Goal: Task Accomplishment & Management: Use online tool/utility

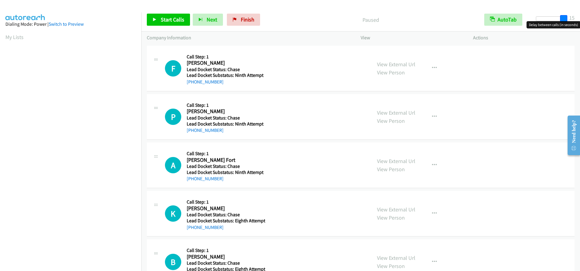
drag, startPoint x: 538, startPoint y: 20, endPoint x: 569, endPoint y: 26, distance: 31.2
click at [569, 26] on body "Start Calls Pause Next Finish Paused AutoTab AutoTab 15 Company Information Inf…" at bounding box center [290, 14] width 580 height 29
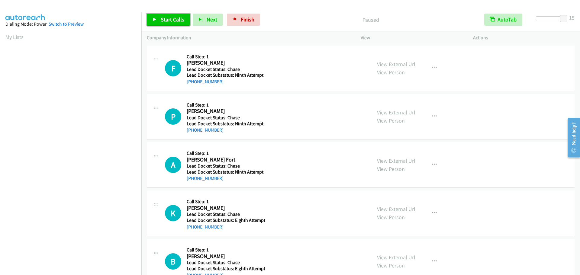
click at [175, 14] on link "Start Calls" at bounding box center [168, 20] width 43 height 12
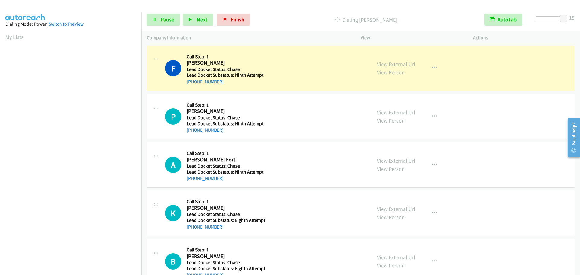
scroll to position [63, 0]
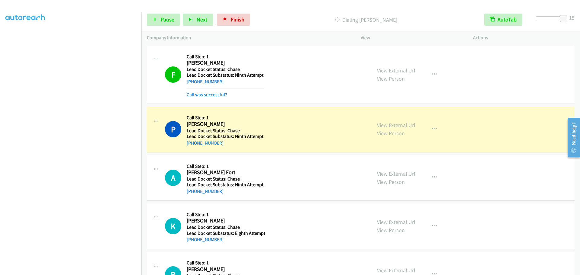
drag, startPoint x: 90, startPoint y: 273, endPoint x: 149, endPoint y: 84, distance: 197.2
click at [149, 84] on div "F Callback Scheduled Call Step: 1 [PERSON_NAME] [GEOGRAPHIC_DATA]/New_York Lead…" at bounding box center [259, 74] width 225 height 47
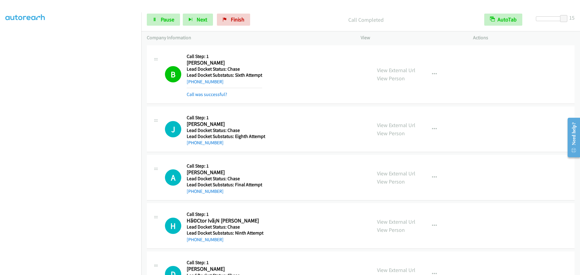
scroll to position [470, 0]
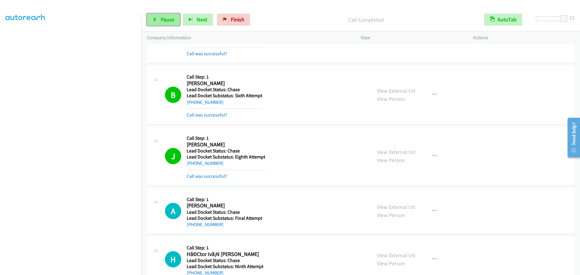
click at [154, 17] on link "Pause" at bounding box center [163, 20] width 33 height 12
click at [174, 20] on span "Start Calls" at bounding box center [173, 19] width 24 height 7
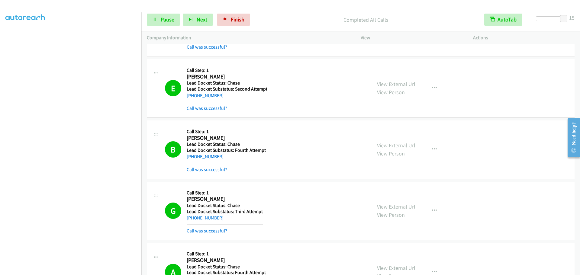
scroll to position [1511, 0]
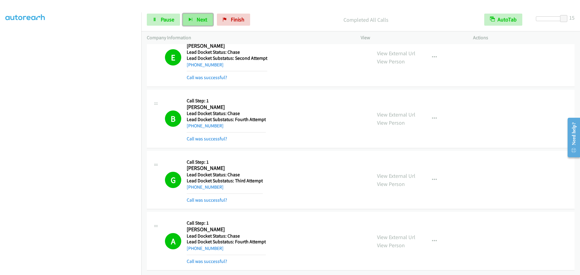
click at [185, 23] on button "Next" at bounding box center [198, 20] width 30 height 12
